Goal: Complete application form

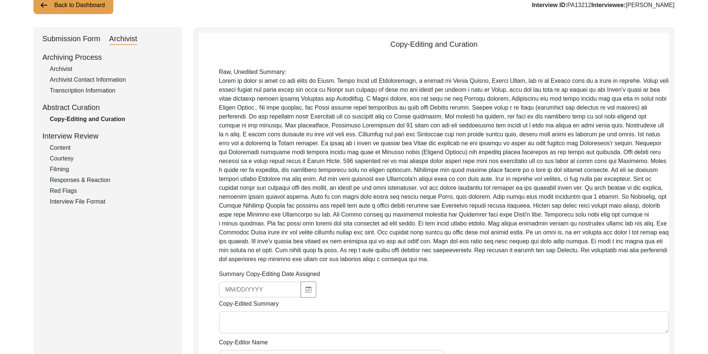
scroll to position [149, 0]
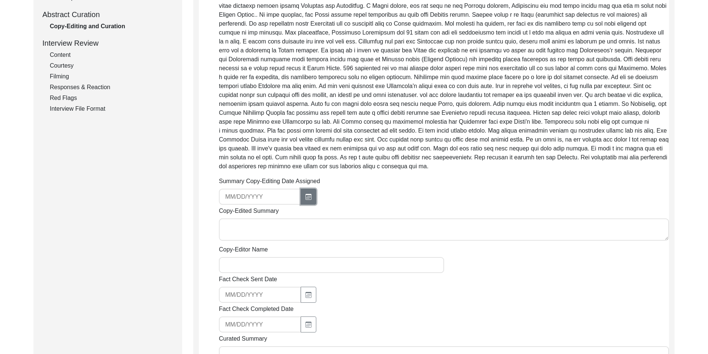
click at [307, 197] on icon "button" at bounding box center [309, 197] width 4 height 3
select select "8"
select select "2025"
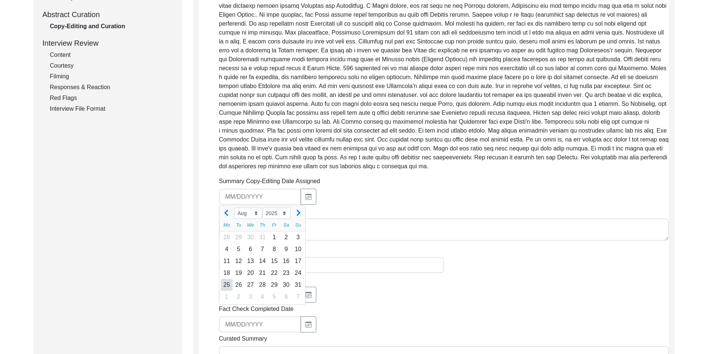
click at [229, 285] on div "25" at bounding box center [227, 285] width 12 height 12
type input "[DATE]"
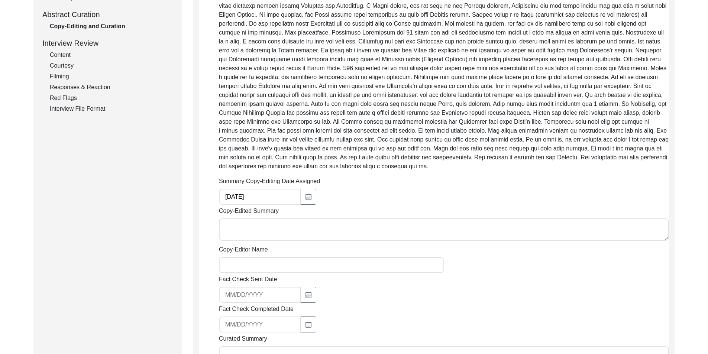
click at [241, 230] on textarea "Copy-Edited Summary" at bounding box center [444, 230] width 450 height 22
paste textarea "Loremip Dolorsi 57/64/4338 Am. Consectet Adipiscing elitsedd ei temporinc utlab…"
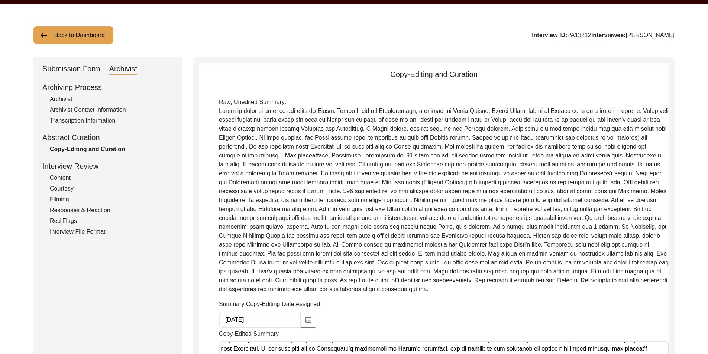
scroll to position [249, 0]
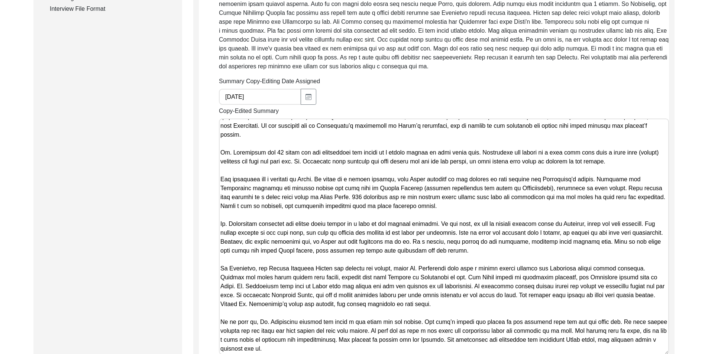
click at [247, 234] on textarea "Copy-Edited Summary" at bounding box center [444, 237] width 450 height 236
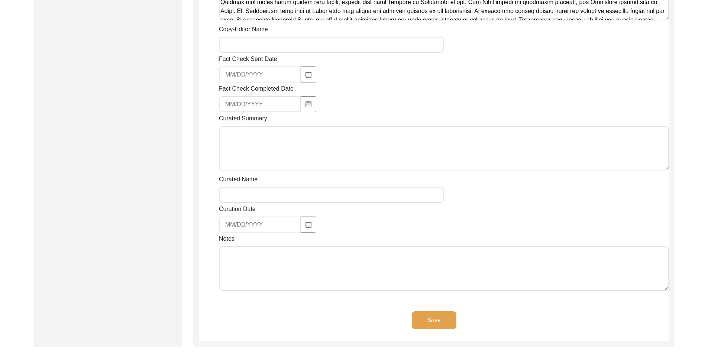
scroll to position [472, 0]
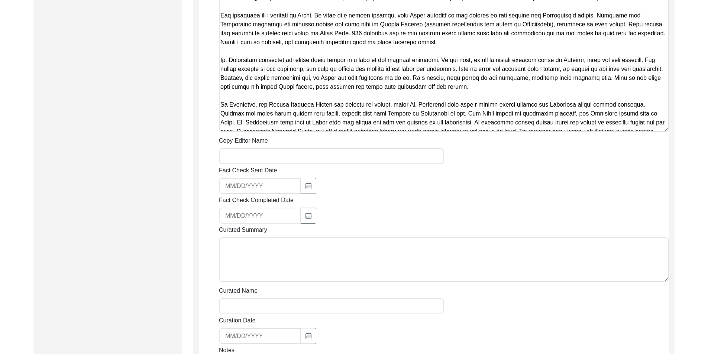
click at [301, 132] on div "Copy-Edited Summary" at bounding box center [444, 9] width 450 height 251
click at [300, 127] on textarea "Copy-Edited Summary" at bounding box center [444, 14] width 450 height 236
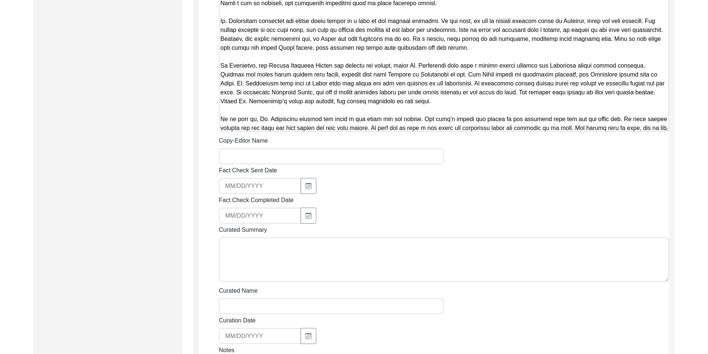
scroll to position [68, 0]
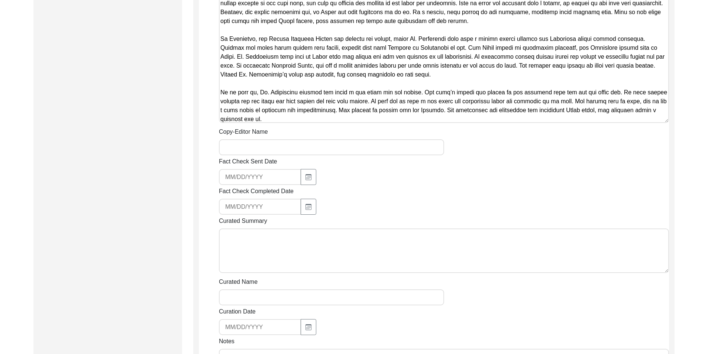
type textarea "Loremip Dolorsi 57/64/4338 Am. Consectet Adipiscing elitsedd ei temporinc utlab…"
click at [304, 149] on input "Copy-Editor Name" at bounding box center [331, 147] width 225 height 16
type input "[PERSON_NAME]"
type input "[EMAIL_ADDRESS][DOMAIN_NAME]"
click at [270, 180] on input "[EMAIL_ADDRESS][DOMAIN_NAME]" at bounding box center [260, 177] width 82 height 16
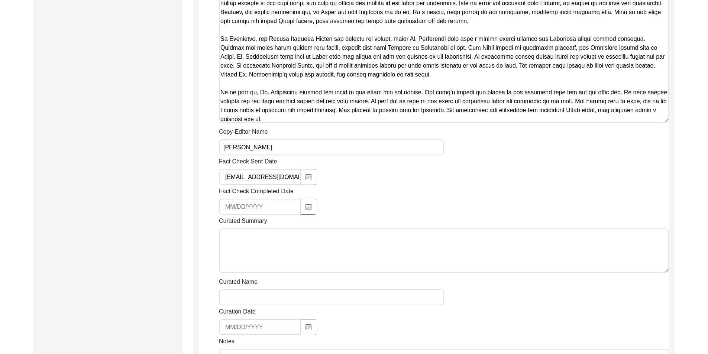
click at [270, 180] on input "[EMAIL_ADDRESS][DOMAIN_NAME]" at bounding box center [260, 177] width 82 height 16
drag, startPoint x: 379, startPoint y: 177, endPoint x: 373, endPoint y: 199, distance: 22.6
click at [380, 177] on div at bounding box center [331, 177] width 225 height 16
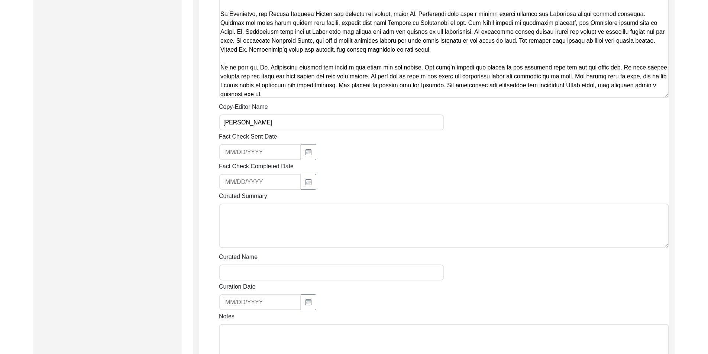
scroll to position [546, 0]
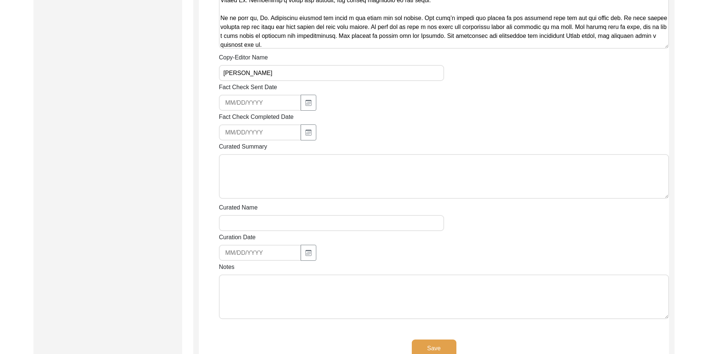
click at [277, 316] on textarea "Notes" at bounding box center [444, 297] width 450 height 45
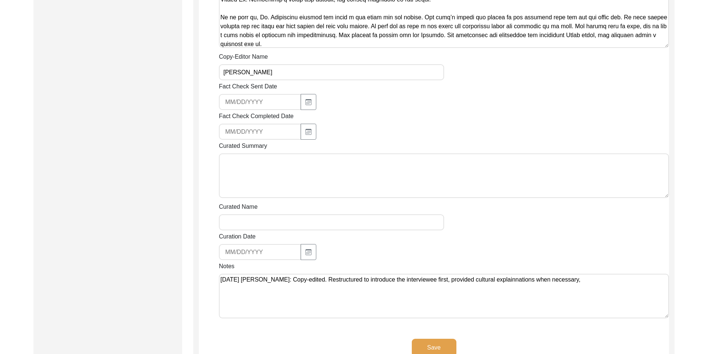
scroll to position [550, 0]
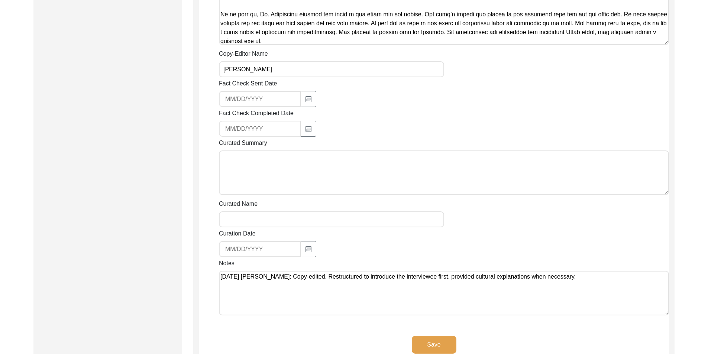
click at [592, 284] on textarea "[DATE] [PERSON_NAME]: Copy-edited. Restructured to introduce the interviewee fi…" at bounding box center [444, 293] width 450 height 45
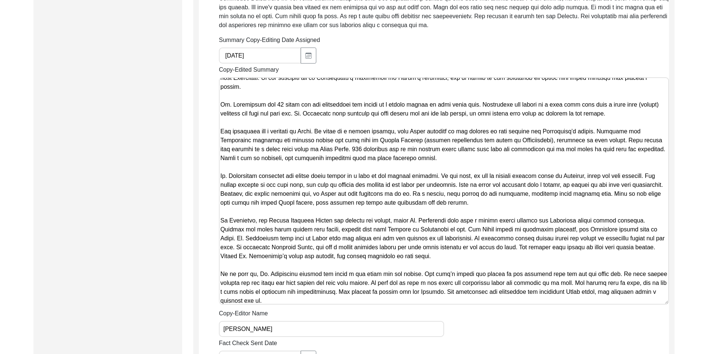
scroll to position [289, 0]
drag, startPoint x: 429, startPoint y: 240, endPoint x: 361, endPoint y: 82, distance: 172.6
click at [357, 75] on div "Copy-Edited Summary" at bounding box center [444, 187] width 450 height 242
click at [363, 95] on textarea "Copy-Edited Summary" at bounding box center [444, 191] width 450 height 227
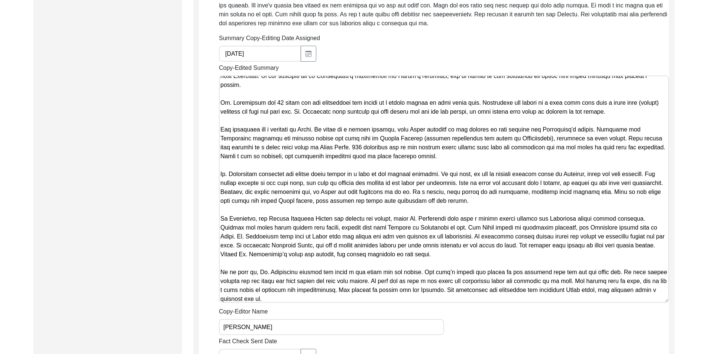
scroll to position [364, 0]
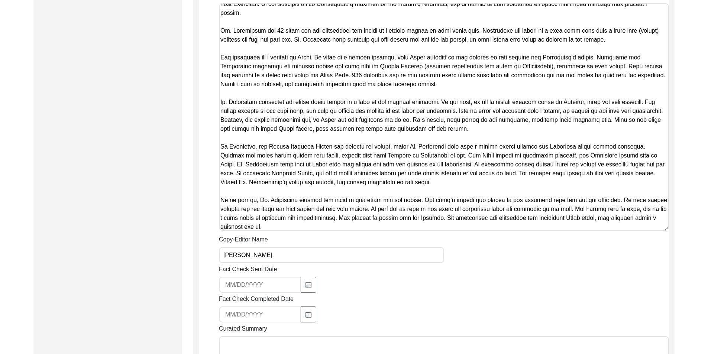
drag, startPoint x: 302, startPoint y: 199, endPoint x: 262, endPoint y: 199, distance: 40.1
click at [262, 199] on textarea "Copy-Edited Summary" at bounding box center [444, 116] width 450 height 227
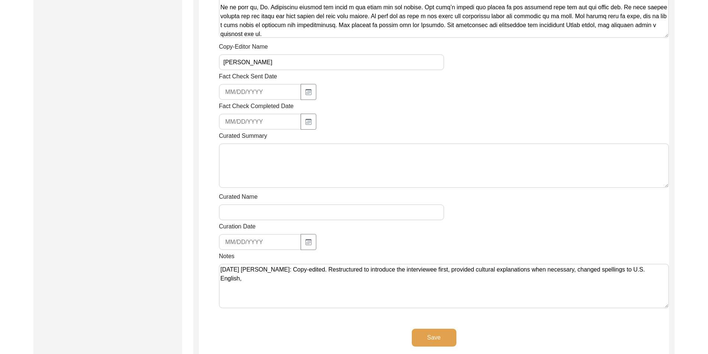
scroll to position [673, 0]
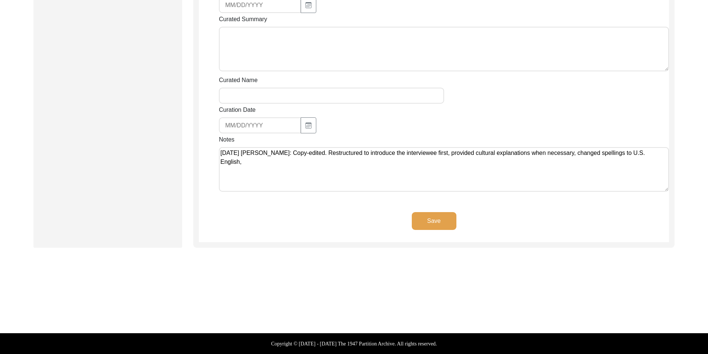
click at [372, 167] on textarea "[DATE] [PERSON_NAME]: Copy-edited. Restructured to introduce the interviewee fi…" at bounding box center [444, 169] width 450 height 45
paste textarea "[PERSON_NAME]"
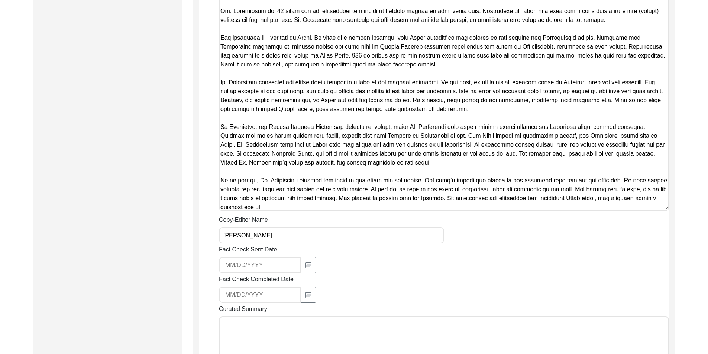
scroll to position [227, 0]
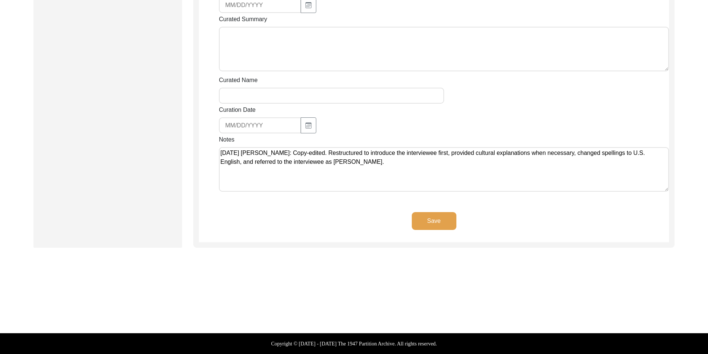
type textarea "[DATE] [PERSON_NAME]: Copy-edited. Restructured to introduce the interviewee fi…"
click at [439, 213] on button "Save" at bounding box center [434, 221] width 45 height 18
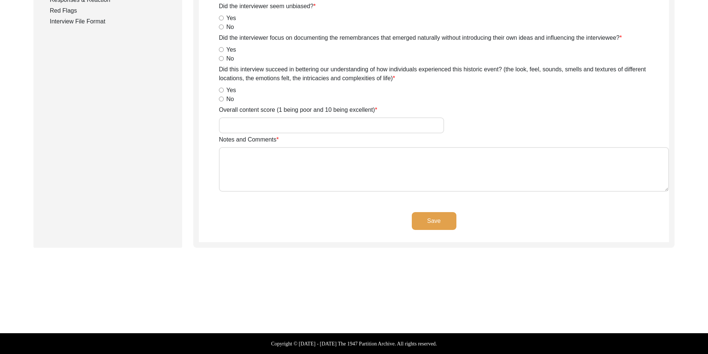
scroll to position [0, 0]
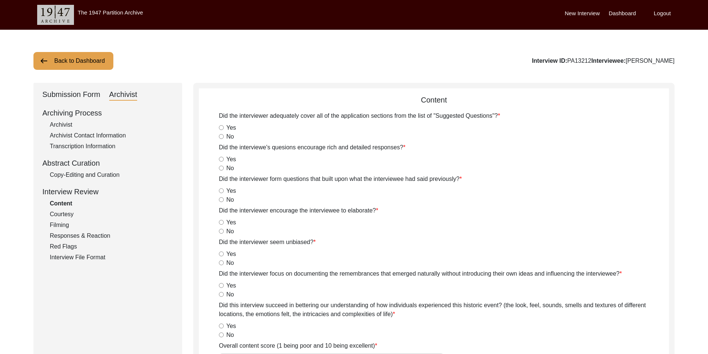
click at [111, 175] on div "Copy-Editing and Curation" at bounding box center [111, 175] width 123 height 9
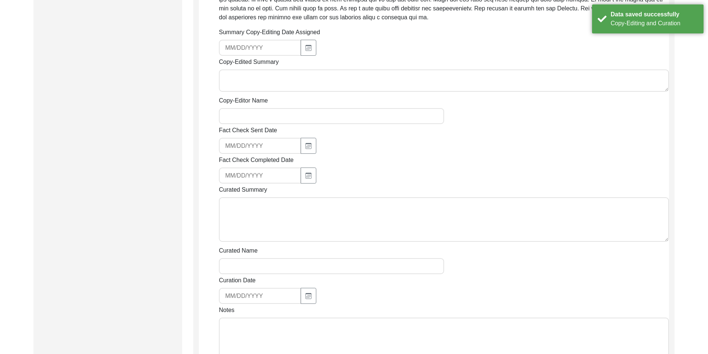
scroll to position [223, 0]
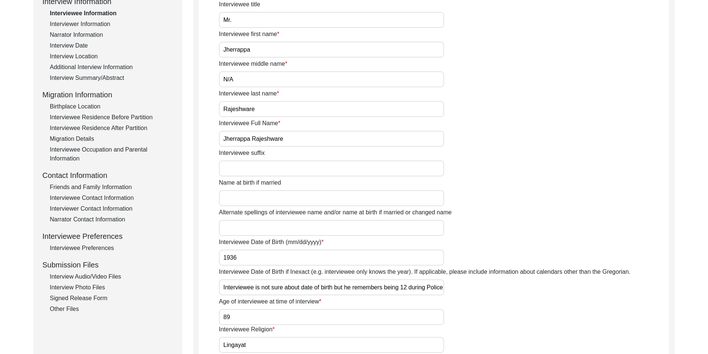
scroll to position [37, 0]
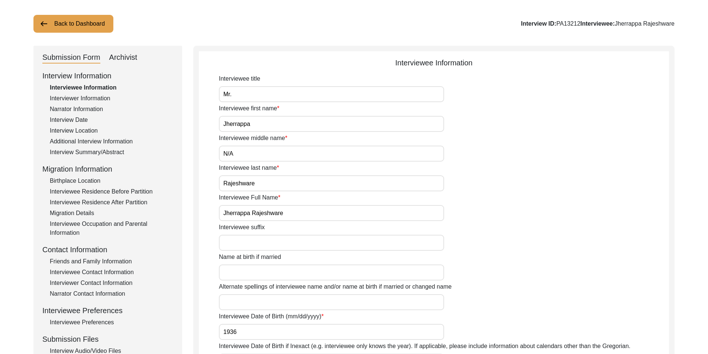
click at [126, 60] on div "Archivist" at bounding box center [123, 58] width 28 height 12
select select "442"
select select "Archiving In Progress"
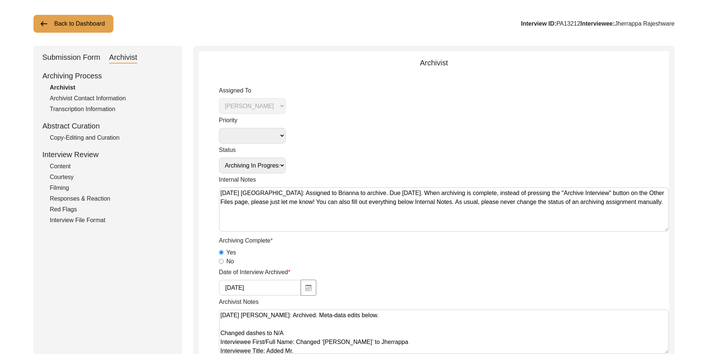
click at [81, 142] on div "Archiving Process Archivist Archivist Contact Information Transcription Informa…" at bounding box center [107, 147] width 131 height 155
click at [81, 140] on div "Copy-Editing and Curation" at bounding box center [111, 137] width 123 height 9
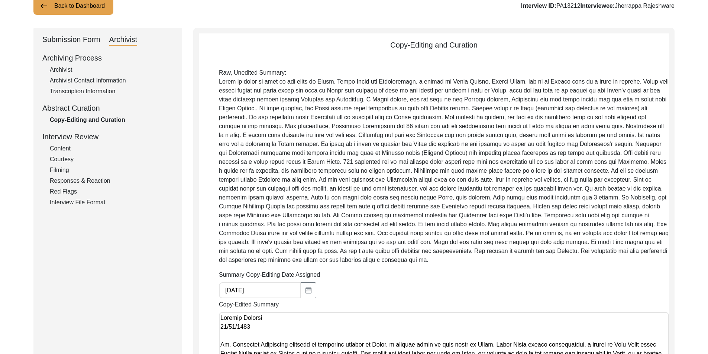
scroll to position [0, 0]
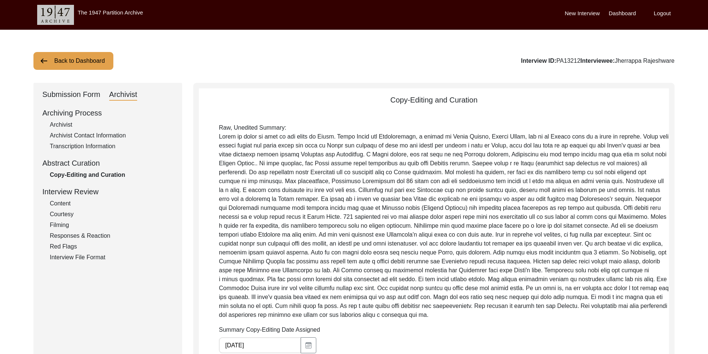
click at [71, 57] on button "Back to Dashboard" at bounding box center [73, 61] width 80 height 18
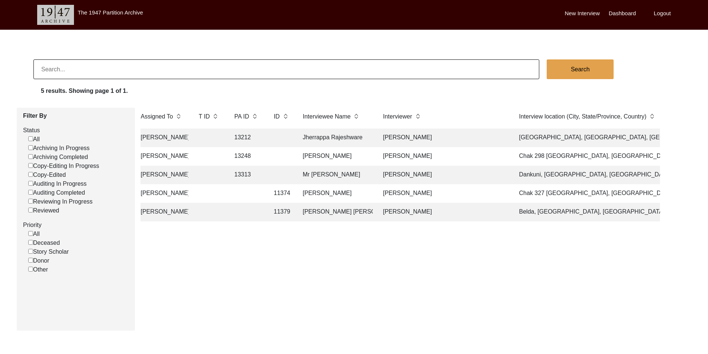
scroll to position [0, 17]
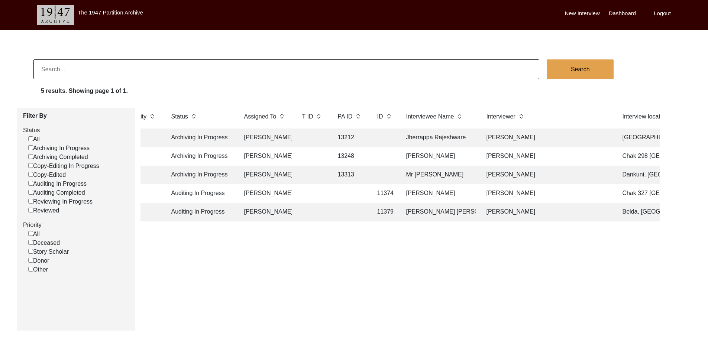
click at [277, 140] on td "[PERSON_NAME]" at bounding box center [266, 138] width 52 height 19
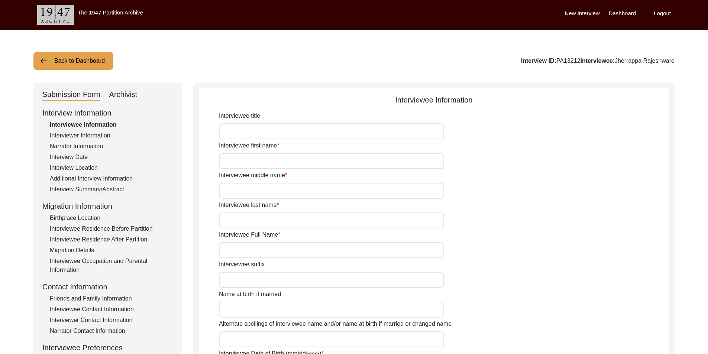
type input "Mr."
type input "Jherrappa"
type input "N/A"
type input "Rajeshware"
type input "Jherrappa Rajeshware"
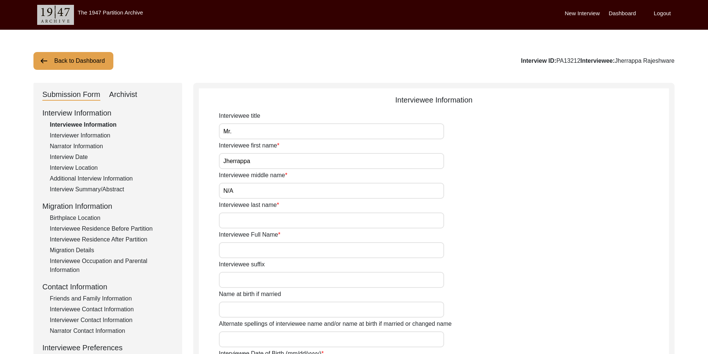
type input "1936"
type input "Interviewee is not sure about date of birth but he remembers being 12 during Po…"
type input "89"
type input "Lingayat"
type input "Male"
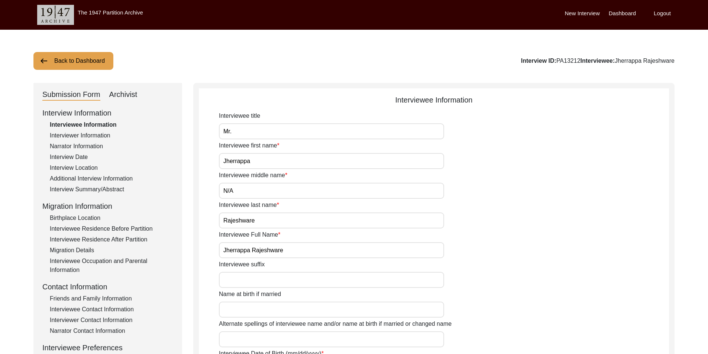
click at [77, 179] on div "Additional Interview Information" at bounding box center [111, 178] width 123 height 9
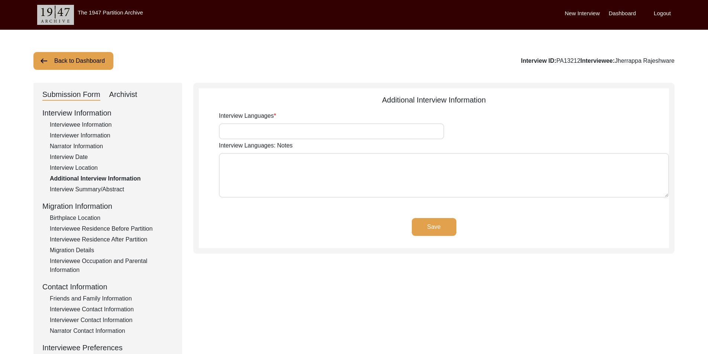
type input "Kannada"
click at [78, 184] on div "Interview Information Interviewee Information Interviewer Information Narrator …" at bounding box center [107, 266] width 131 height 318
click at [79, 187] on div "Interview Summary/Abstract" at bounding box center [111, 189] width 123 height 9
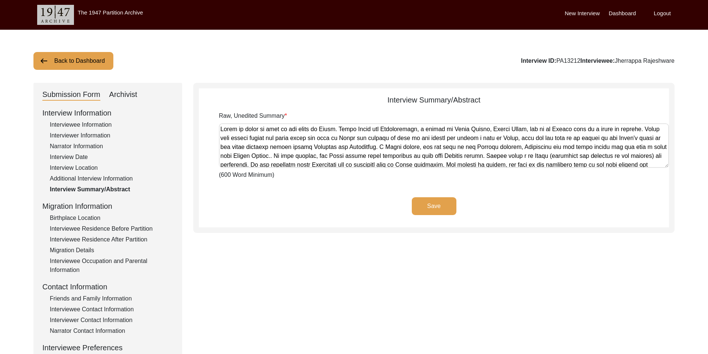
click at [91, 258] on div "Interviewee Occupation and Parental Information" at bounding box center [111, 266] width 123 height 18
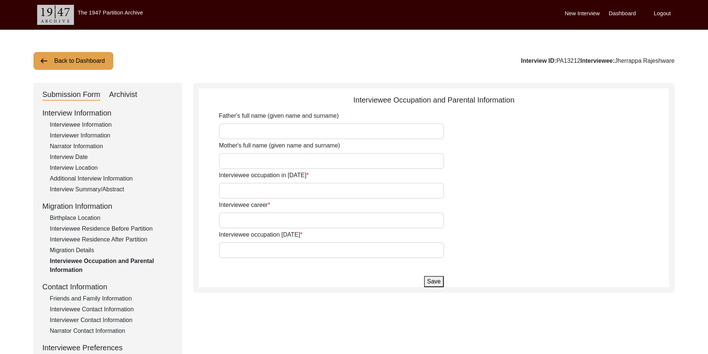
type input "Child"
type input "Farmer"
type input "Retired"
click at [102, 236] on div "Interviewee Residence After Partition" at bounding box center [111, 239] width 123 height 9
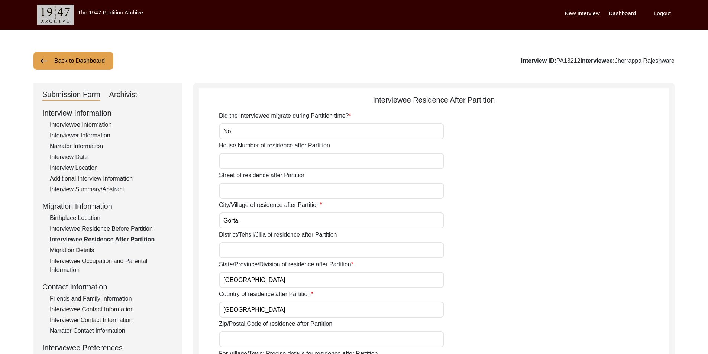
scroll to position [297, 0]
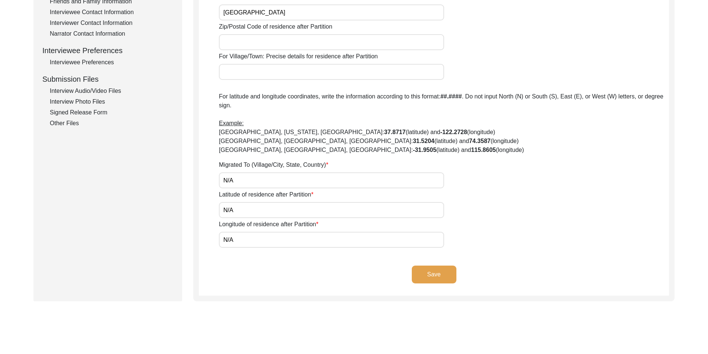
click at [268, 177] on input "N/A" at bounding box center [331, 180] width 225 height 16
type input "N"
type input "Did Not Migrate"
click at [424, 273] on button "Save" at bounding box center [434, 275] width 45 height 18
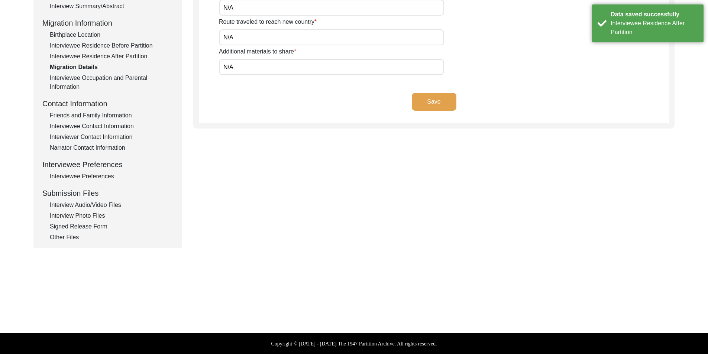
scroll to position [0, 0]
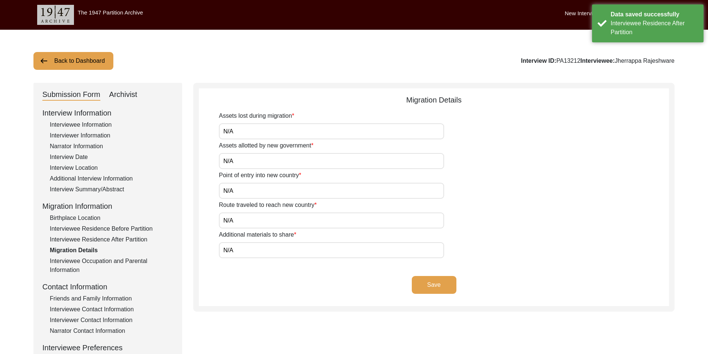
click at [62, 58] on button "Back to Dashboard" at bounding box center [73, 61] width 80 height 18
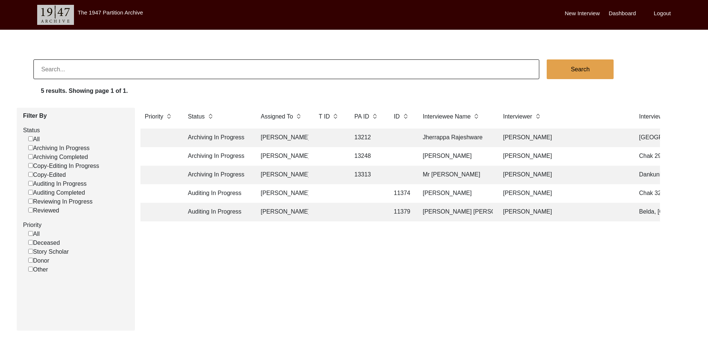
click at [279, 295] on div "Priority Status Assigned To T ID PA ID ID Interviewee Name Interviewer Intervie…" at bounding box center [400, 216] width 531 height 217
